Goal: Task Accomplishment & Management: Use online tool/utility

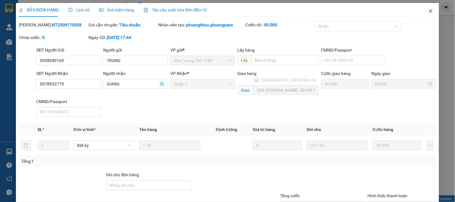
click at [426, 8] on span "Close" at bounding box center [430, 11] width 17 height 17
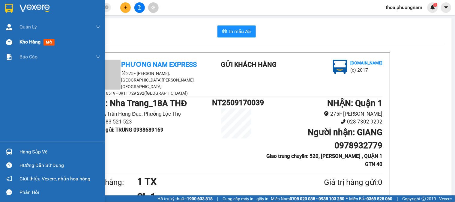
click at [49, 39] on span "mới" at bounding box center [48, 42] width 11 height 7
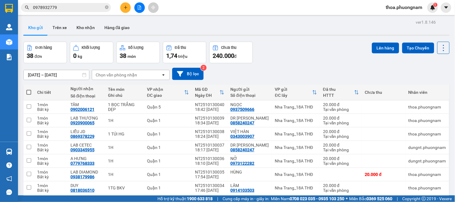
click at [232, 74] on div "[DATE] – [DATE] Press the down arrow key to interact with the calendar and sele…" at bounding box center [236, 74] width 426 height 12
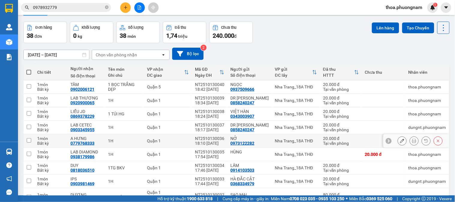
scroll to position [70, 0]
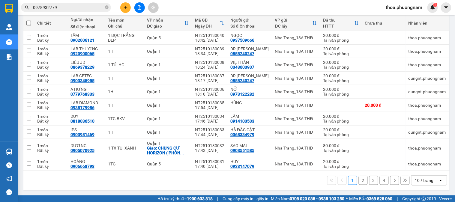
click at [415, 182] on div "10 / trang" at bounding box center [424, 181] width 19 height 6
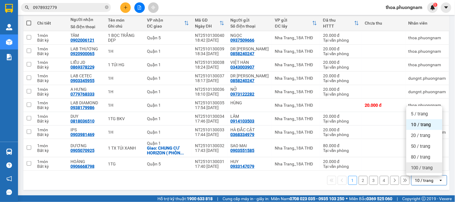
click at [424, 167] on span "100 / trang" at bounding box center [422, 168] width 22 height 6
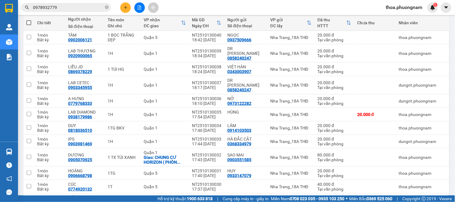
click at [28, 22] on span at bounding box center [28, 22] width 5 height 5
click at [29, 20] on input "checkbox" at bounding box center [29, 20] width 0 height 0
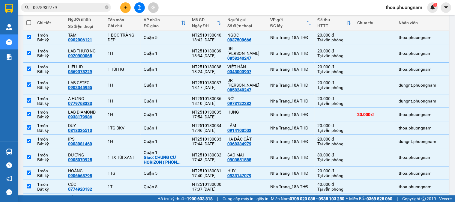
checkbox input "true"
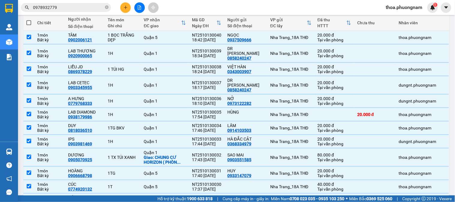
checkbox input "true"
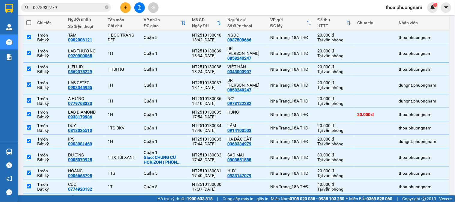
checkbox input "true"
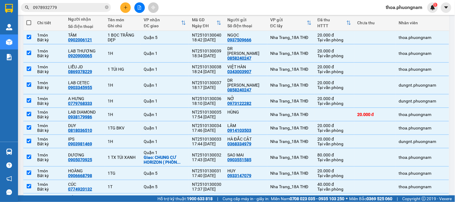
checkbox input "true"
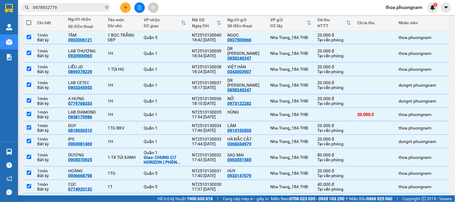
checkbox input "true"
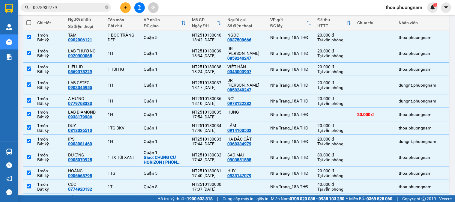
checkbox input "true"
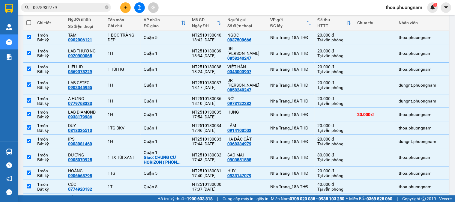
checkbox input "true"
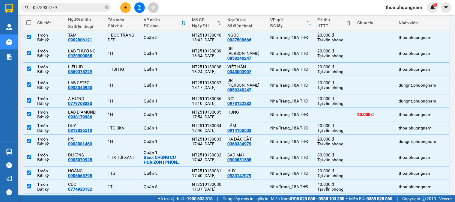
checkbox input "true"
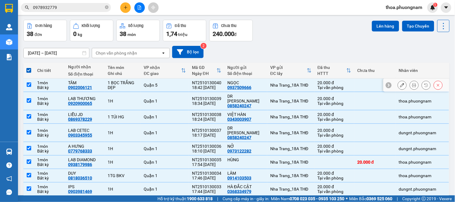
scroll to position [0, 0]
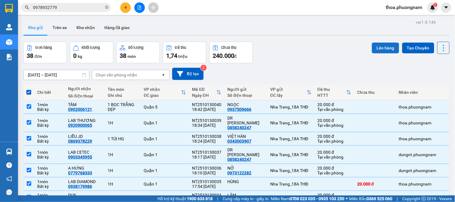
click at [372, 48] on button "Lên hàng" at bounding box center [385, 48] width 27 height 11
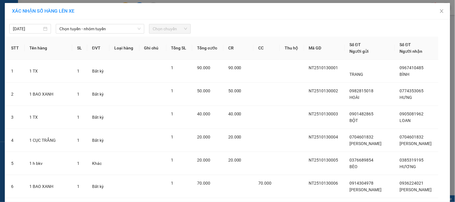
click at [172, 31] on span "Chọn chuyến" at bounding box center [170, 28] width 34 height 9
click at [114, 29] on span "Chọn tuyến - nhóm tuyến" at bounding box center [99, 28] width 81 height 9
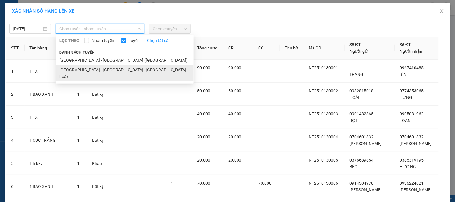
click at [79, 66] on li "[GEOGRAPHIC_DATA] - [GEOGRAPHIC_DATA] ([GEOGRAPHIC_DATA] hoá)" at bounding box center [125, 73] width 138 height 16
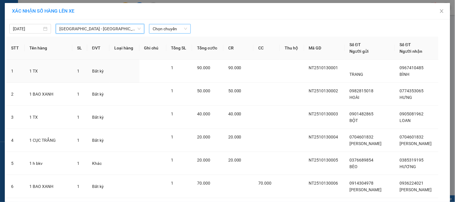
click at [164, 28] on span "Chọn chuyến" at bounding box center [170, 28] width 34 height 9
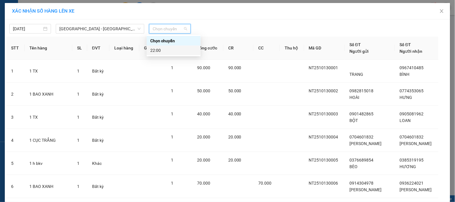
click at [161, 48] on div "22:00" at bounding box center [173, 50] width 47 height 7
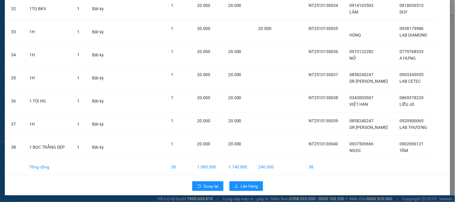
scroll to position [783, 0]
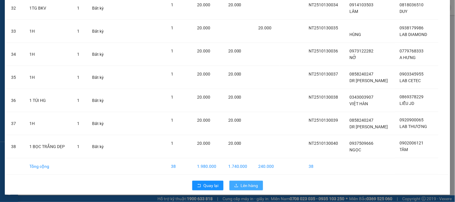
click at [236, 183] on button "Lên hàng" at bounding box center [246, 186] width 34 height 10
